Goal: Browse casually

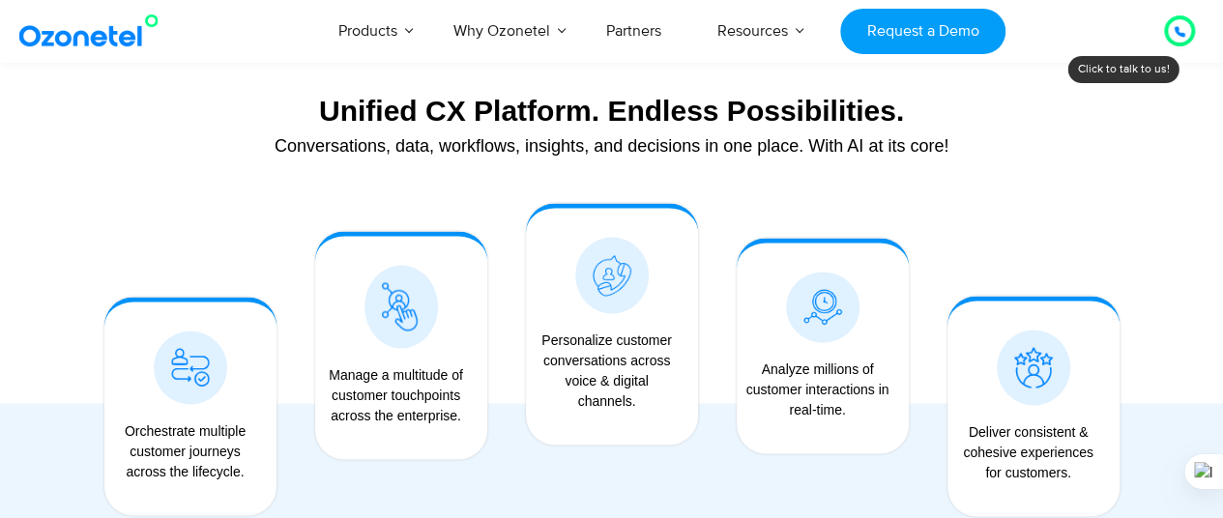
scroll to position [1500, 0]
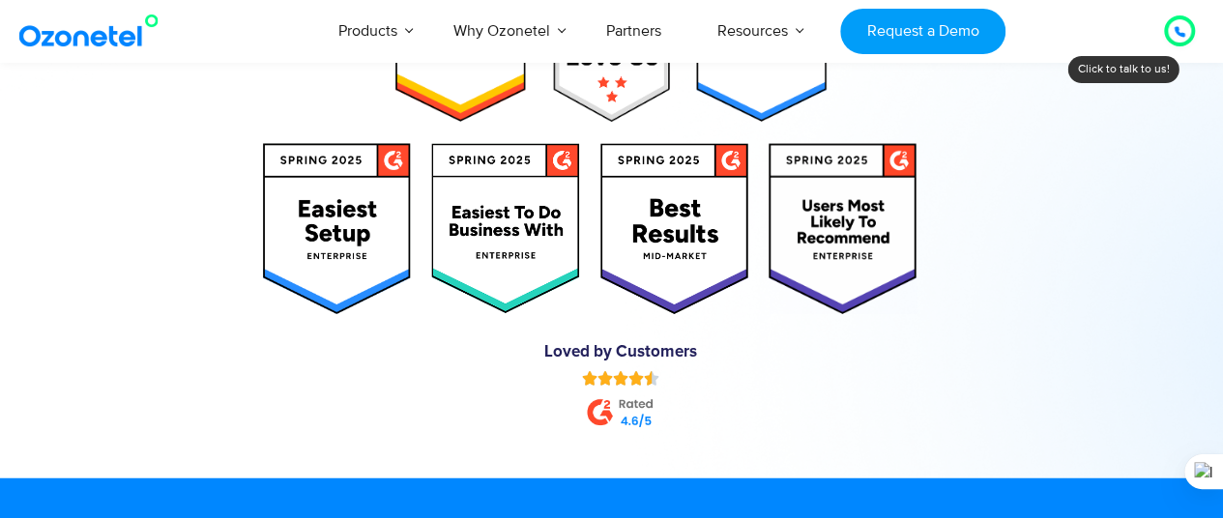
scroll to position [9550, 0]
